Goal: Information Seeking & Learning: Learn about a topic

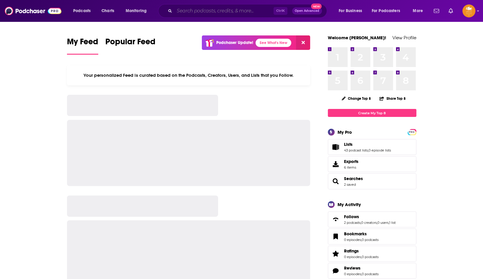
click at [210, 11] on input "Search podcasts, credits, & more..." at bounding box center [223, 10] width 99 height 9
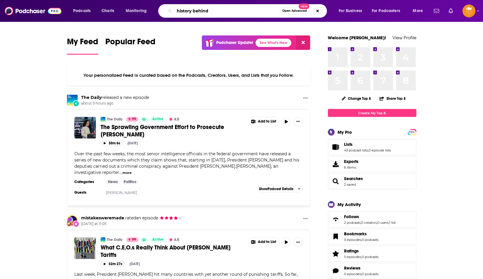
type input "history behind"
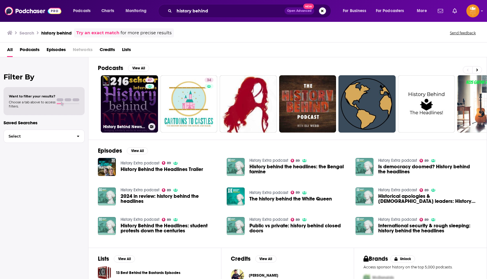
click at [134, 106] on link "47 History Behind News Program" at bounding box center [129, 103] width 57 height 57
